Goal: Transaction & Acquisition: Obtain resource

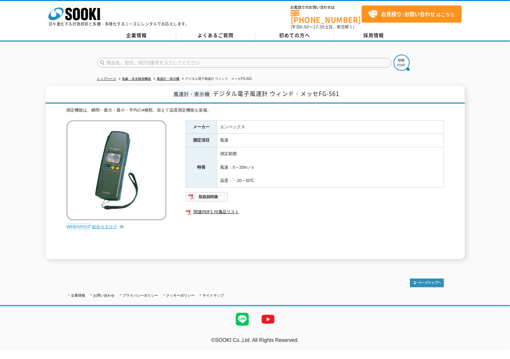
click at [102, 224] on link "総合カタログ" at bounding box center [108, 226] width 32 height 5
click at [138, 61] on input "text" at bounding box center [244, 63] width 295 height 10
type input "O"
type input "ｱﾈﾓﾏｽ"
click at [394, 55] on button at bounding box center [402, 63] width 16 height 16
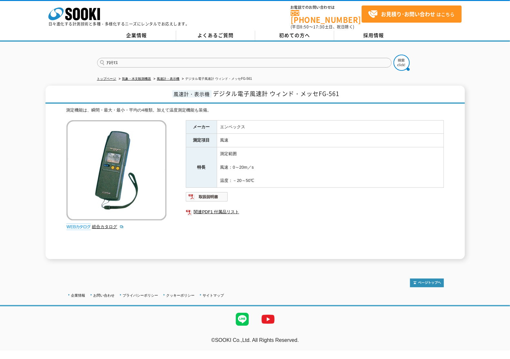
click at [394, 55] on button at bounding box center [402, 63] width 16 height 16
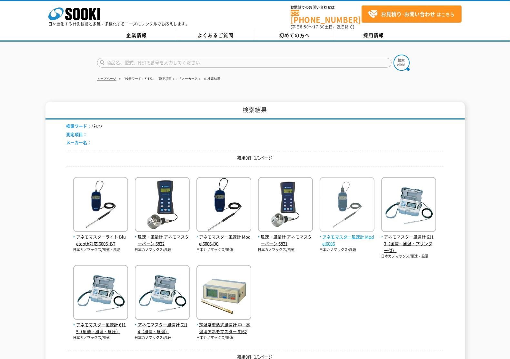
click at [355, 204] on img at bounding box center [347, 205] width 55 height 57
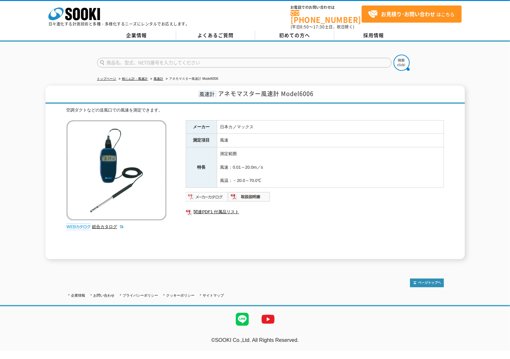
click at [208, 194] on img at bounding box center [207, 196] width 42 height 10
